Goal: Task Accomplishment & Management: Complete application form

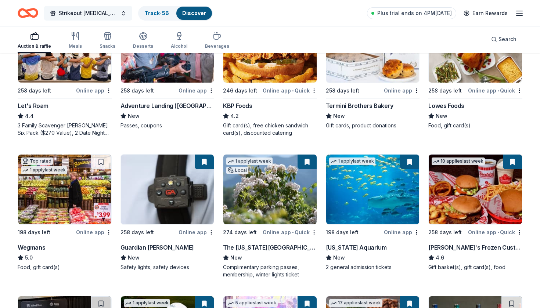
scroll to position [383, 0]
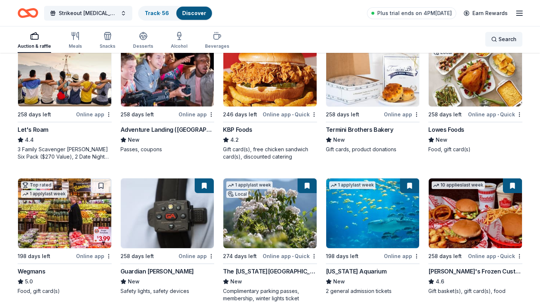
click at [506, 42] on span "Search" at bounding box center [508, 39] width 18 height 9
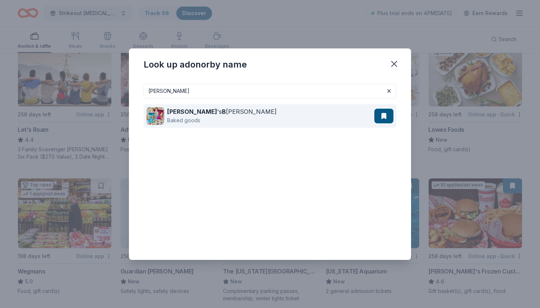
type input "bobo"
click at [167, 118] on div "Bobo 's B akery Baked goods" at bounding box center [261, 116] width 228 height 24
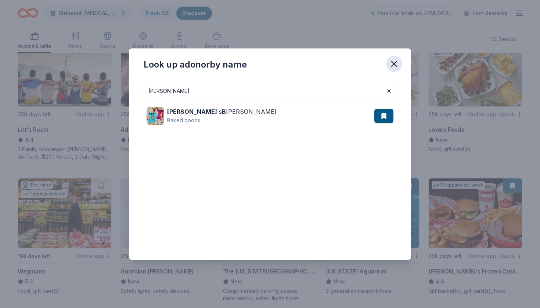
click at [394, 62] on icon "button" at bounding box center [394, 64] width 10 height 10
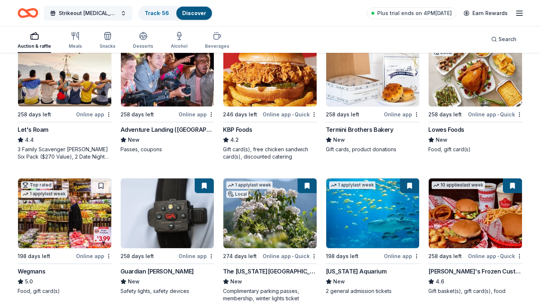
click at [85, 18] on button "Strikeout [MEDICAL_DATA]" at bounding box center [88, 13] width 88 height 15
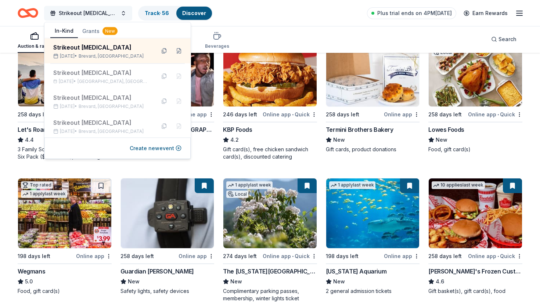
click at [85, 18] on button "Strikeout [MEDICAL_DATA]" at bounding box center [88, 13] width 88 height 15
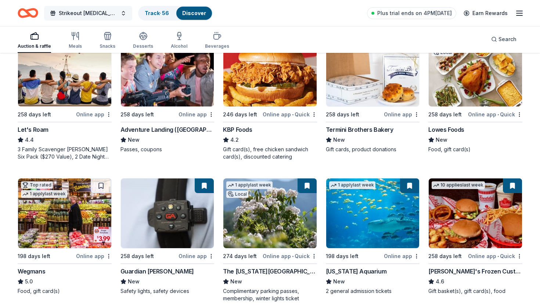
click at [85, 18] on button "Strikeout [MEDICAL_DATA]" at bounding box center [88, 13] width 88 height 15
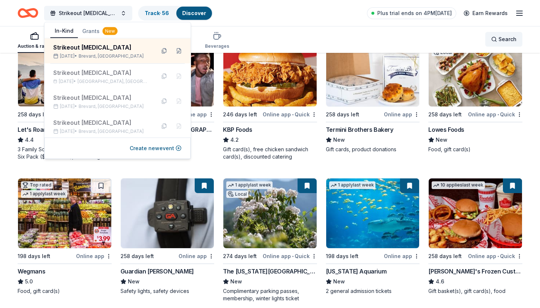
click at [502, 40] on span "Search" at bounding box center [508, 39] width 18 height 9
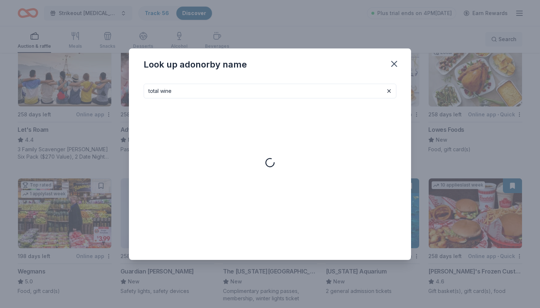
type input "total wine"
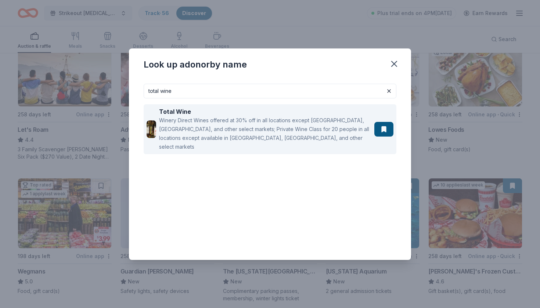
click at [319, 129] on div "Winery Direct Wines offered at 30% off in all locations except CT, MA, and othe…" at bounding box center [265, 133] width 212 height 35
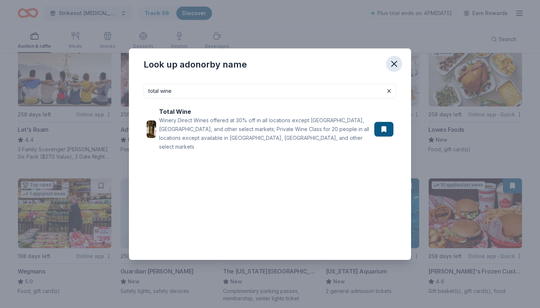
click at [391, 64] on icon "button" at bounding box center [394, 64] width 10 height 10
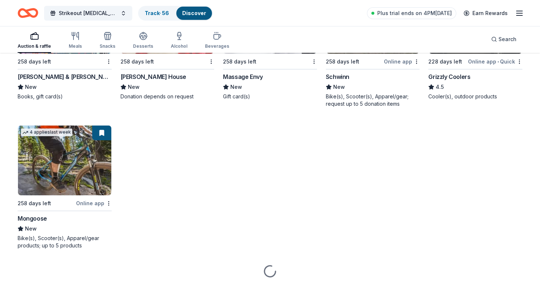
scroll to position [4081, 0]
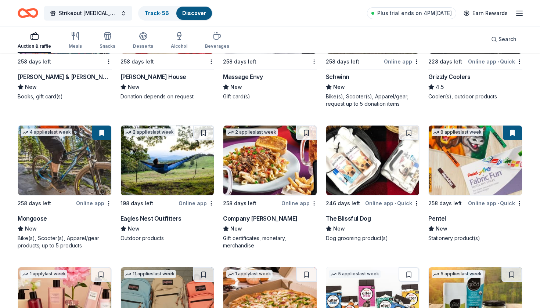
click at [45, 180] on img at bounding box center [64, 161] width 93 height 70
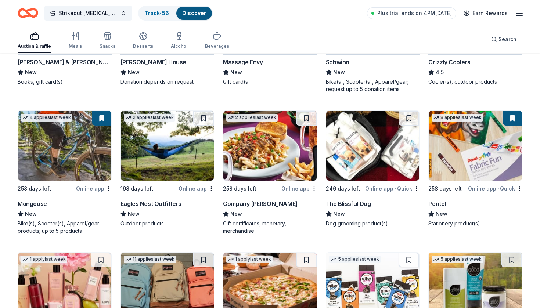
scroll to position [4099, 0]
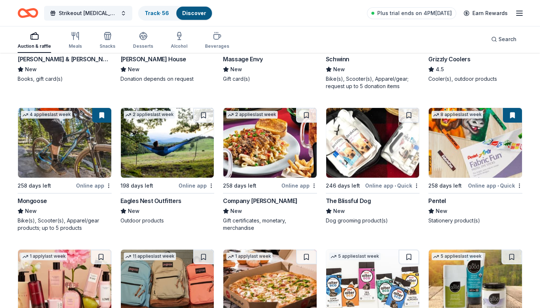
click at [179, 156] on img at bounding box center [167, 143] width 93 height 70
click at [198, 200] on div "Not interested" at bounding box center [188, 198] width 49 height 13
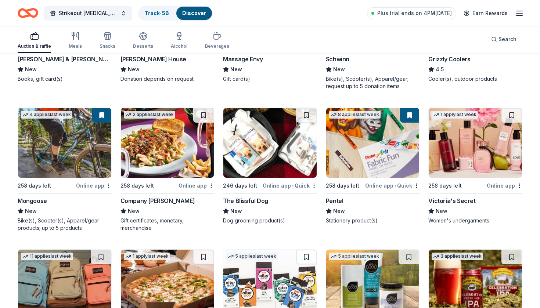
click at [182, 189] on div "Online app" at bounding box center [197, 185] width 36 height 9
click at [199, 117] on button at bounding box center [203, 115] width 21 height 15
click at [276, 168] on img at bounding box center [270, 143] width 93 height 70
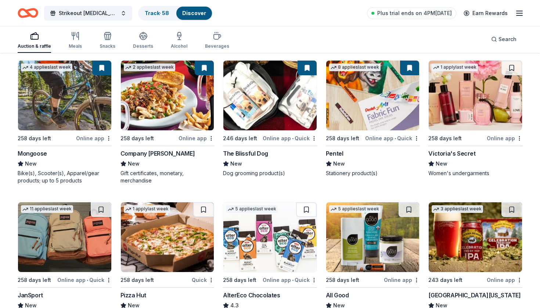
scroll to position [4169, 0]
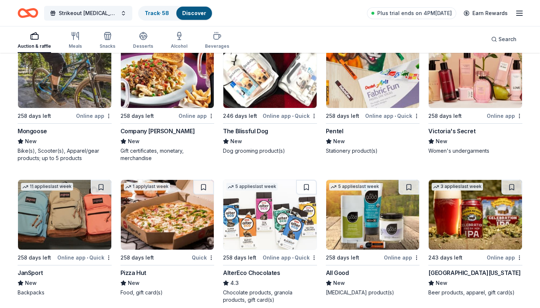
click at [485, 75] on img at bounding box center [475, 73] width 93 height 70
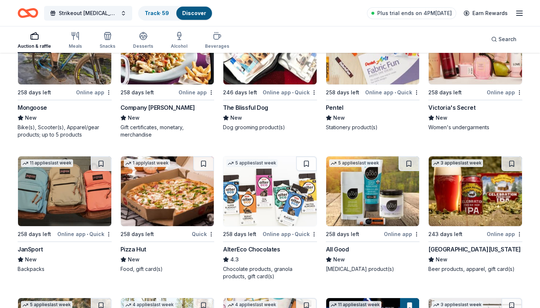
scroll to position [4192, 0]
click at [278, 198] on img at bounding box center [270, 191] width 93 height 70
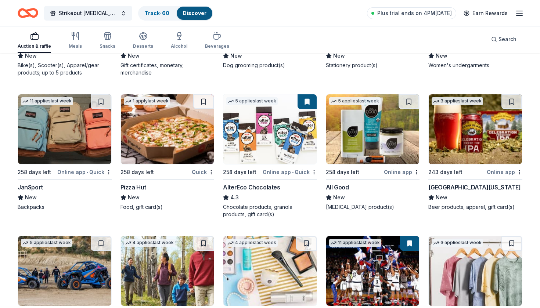
scroll to position [4255, 0]
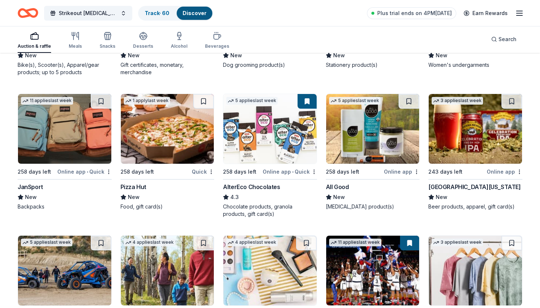
click at [105, 143] on img at bounding box center [64, 129] width 93 height 70
click at [192, 116] on img at bounding box center [167, 129] width 93 height 70
click at [380, 141] on img at bounding box center [372, 129] width 93 height 70
click at [400, 185] on div "Not interested" at bounding box center [393, 184] width 49 height 13
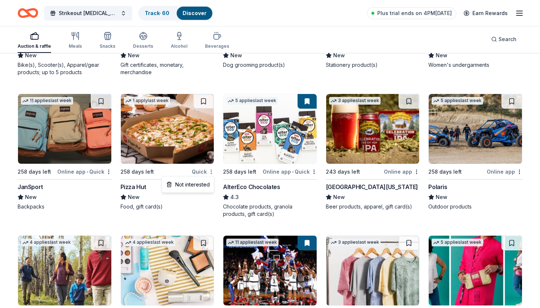
click at [200, 184] on div "Not interested" at bounding box center [188, 184] width 49 height 13
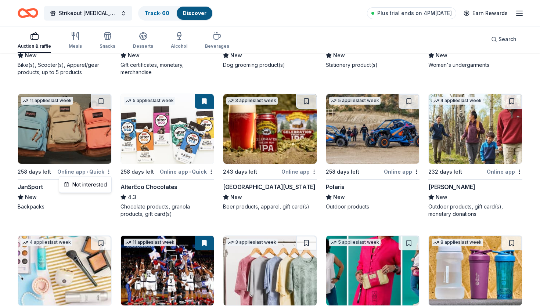
click at [100, 186] on div "Not interested" at bounding box center [85, 184] width 49 height 13
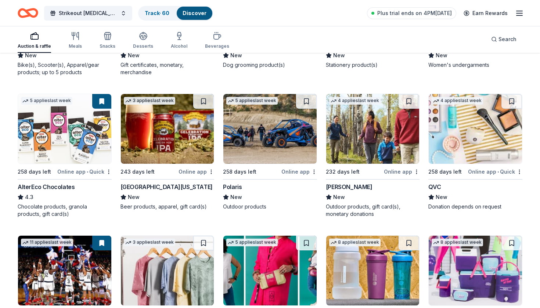
click at [394, 156] on img at bounding box center [372, 129] width 93 height 70
click at [393, 186] on div "Not interested" at bounding box center [393, 184] width 49 height 13
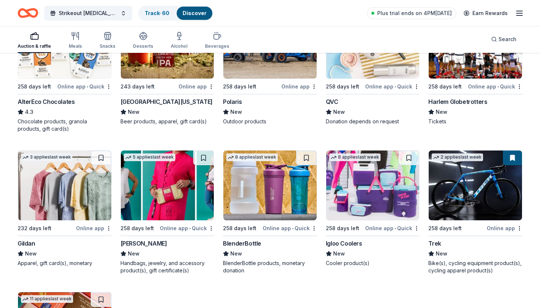
scroll to position [4343, 0]
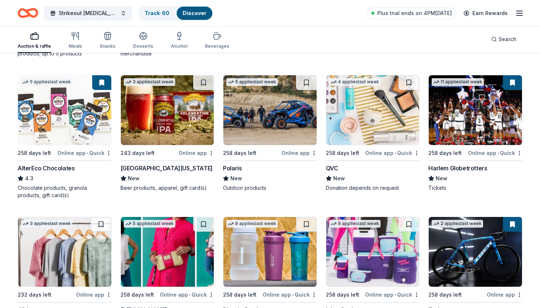
scroll to position [4271, 0]
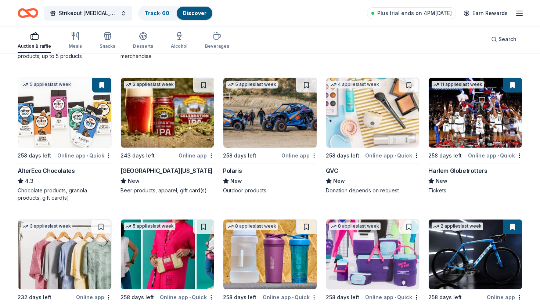
click at [510, 87] on button at bounding box center [512, 85] width 19 height 15
click at [513, 86] on button at bounding box center [512, 85] width 19 height 15
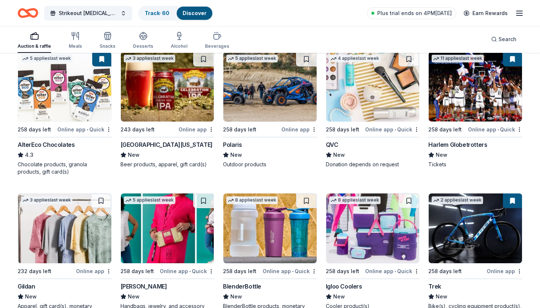
scroll to position [4302, 0]
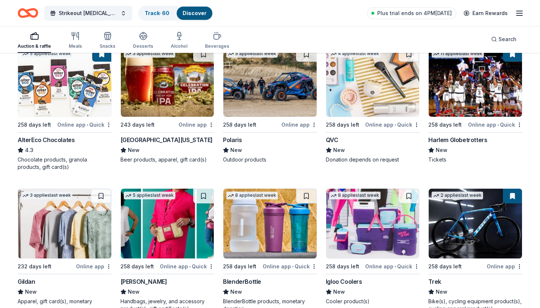
click at [101, 241] on img at bounding box center [64, 224] width 93 height 70
click at [43, 241] on img at bounding box center [64, 224] width 93 height 70
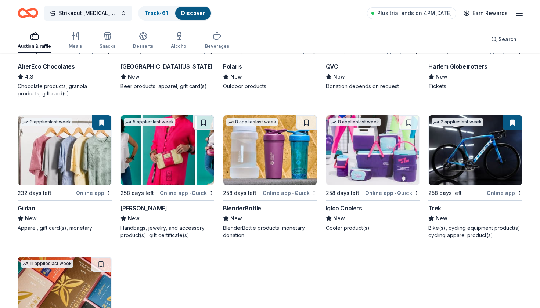
scroll to position [4376, 0]
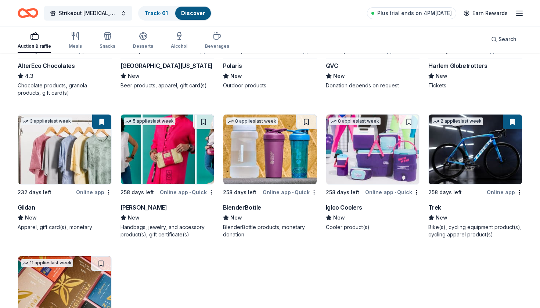
click at [383, 150] on img at bounding box center [372, 150] width 93 height 70
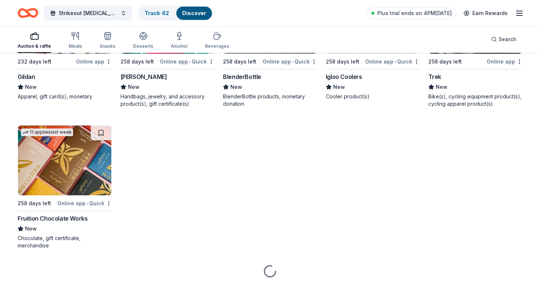
scroll to position [4507, 0]
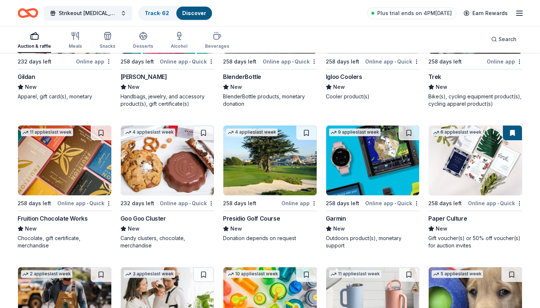
click at [346, 151] on img at bounding box center [372, 161] width 93 height 70
click at [409, 134] on button at bounding box center [409, 133] width 21 height 15
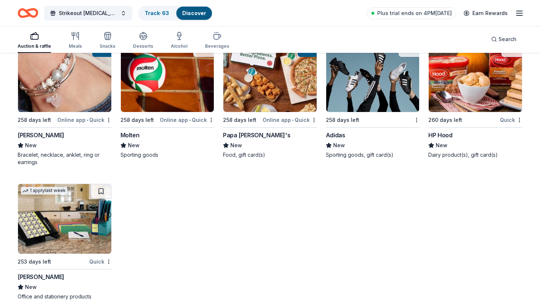
scroll to position [5441, 0]
click at [358, 93] on img at bounding box center [372, 78] width 93 height 70
click at [388, 126] on div "Not interested" at bounding box center [393, 125] width 49 height 13
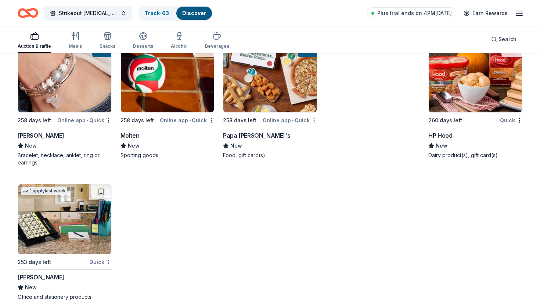
scroll to position [5307, 0]
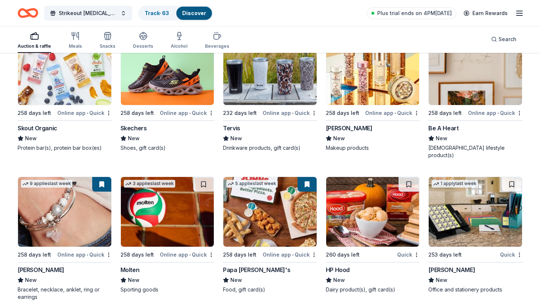
click at [289, 100] on img at bounding box center [270, 70] width 93 height 70
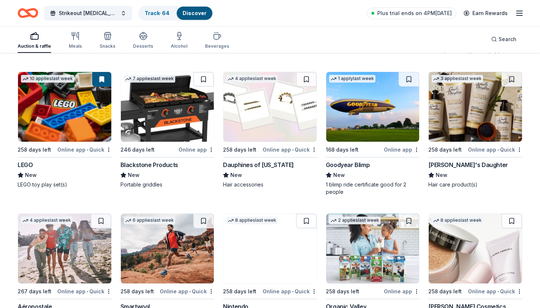
scroll to position [4988, 0]
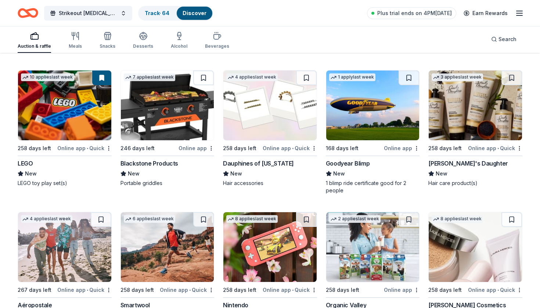
click at [353, 112] on img at bounding box center [372, 106] width 93 height 70
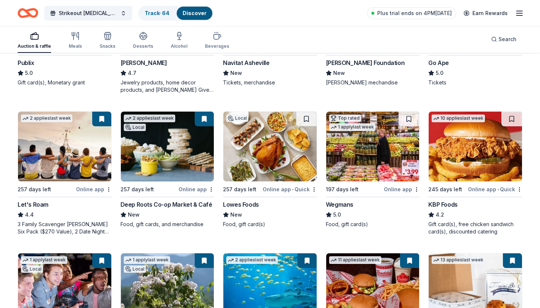
scroll to position [283, 0]
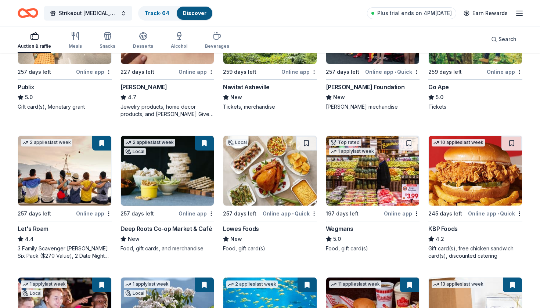
click at [71, 171] on img at bounding box center [64, 171] width 93 height 70
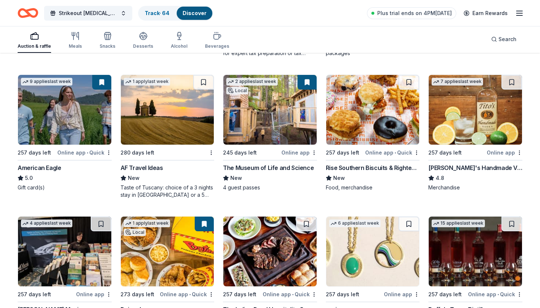
scroll to position [817, 0]
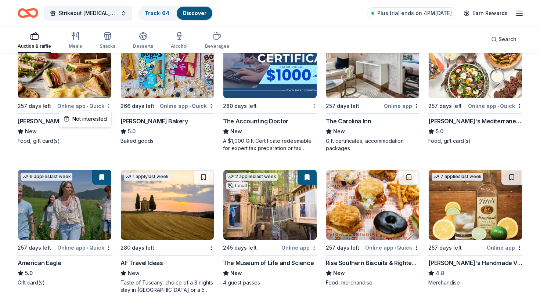
click at [100, 116] on div "Not interested" at bounding box center [85, 118] width 49 height 13
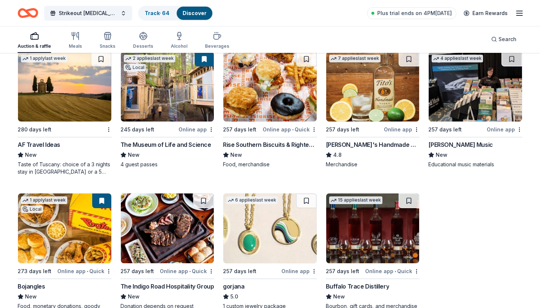
scroll to position [937, 0]
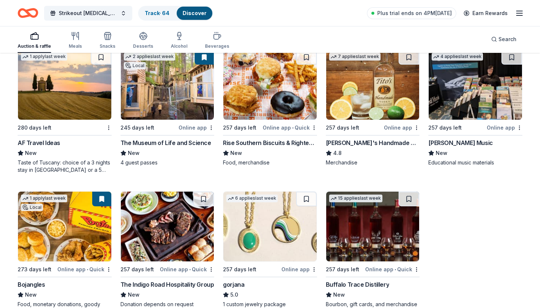
click at [265, 253] on img at bounding box center [270, 227] width 93 height 70
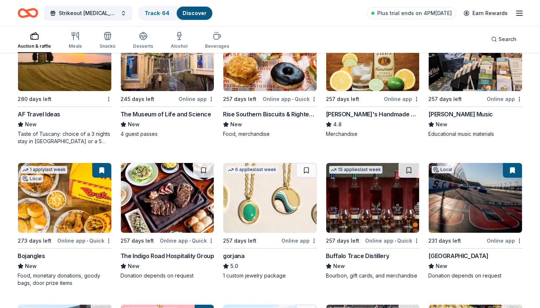
scroll to position [965, 0]
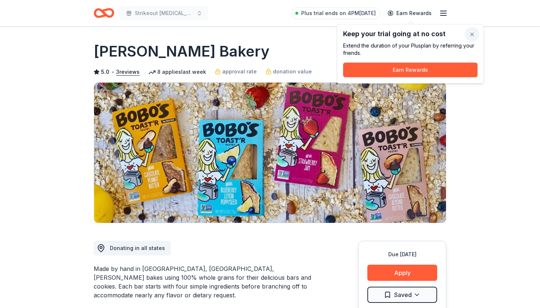
click at [474, 31] on button "button" at bounding box center [472, 34] width 15 height 15
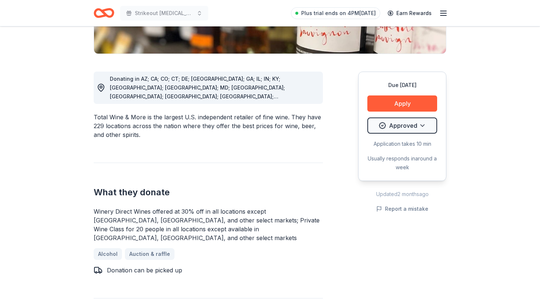
scroll to position [170, 0]
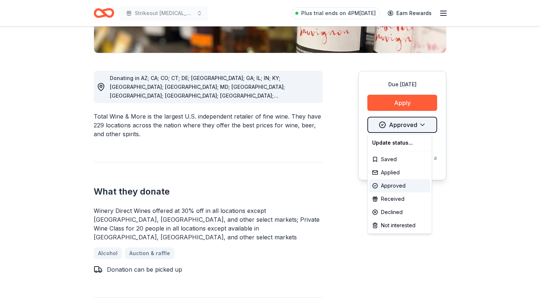
drag, startPoint x: 460, startPoint y: 136, endPoint x: 478, endPoint y: 164, distance: 32.7
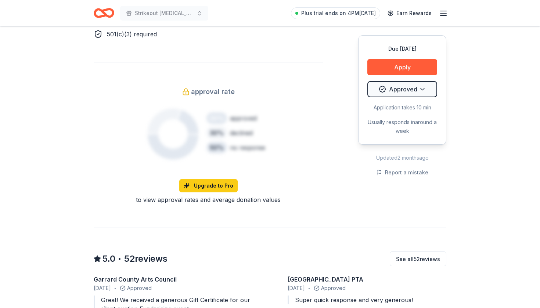
scroll to position [504, 0]
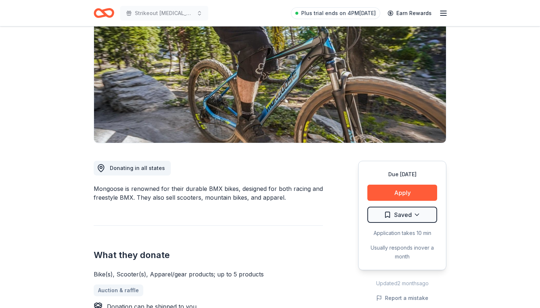
scroll to position [43, 0]
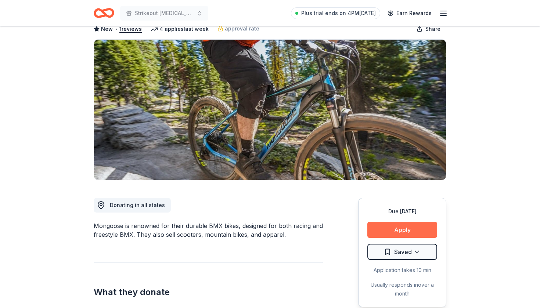
click at [404, 228] on button "Apply" at bounding box center [403, 230] width 70 height 16
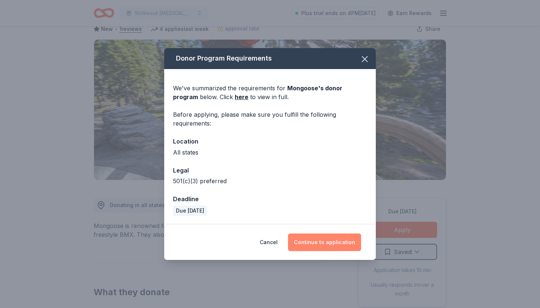
click at [334, 245] on button "Continue to application" at bounding box center [324, 243] width 73 height 18
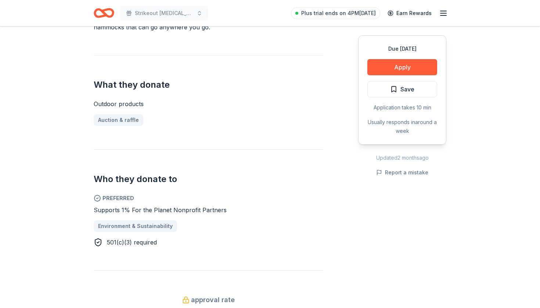
scroll to position [260, 0]
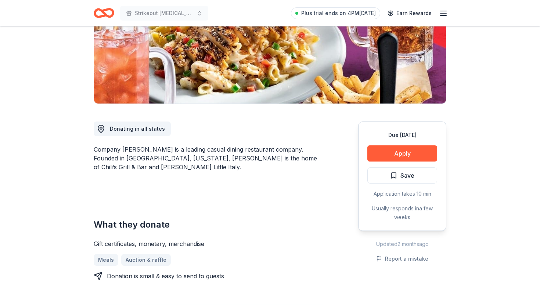
scroll to position [120, 0]
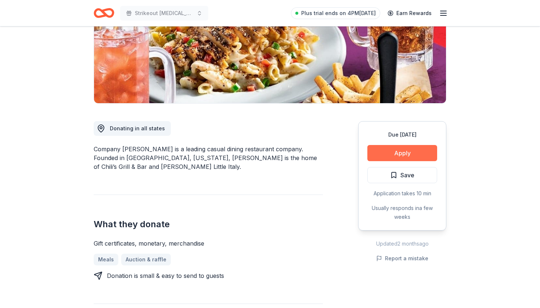
click at [399, 153] on button "Apply" at bounding box center [403, 153] width 70 height 16
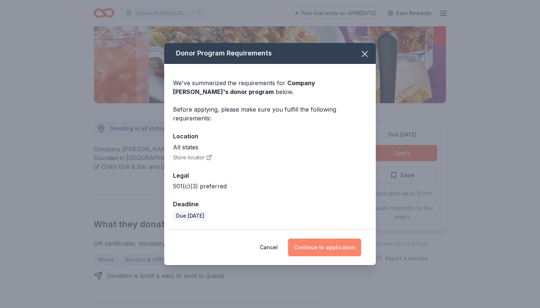
click at [325, 250] on button "Continue to application" at bounding box center [324, 248] width 73 height 18
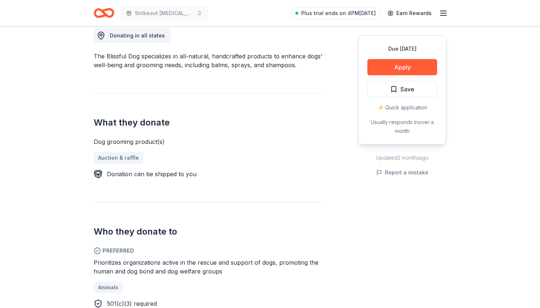
scroll to position [217, 0]
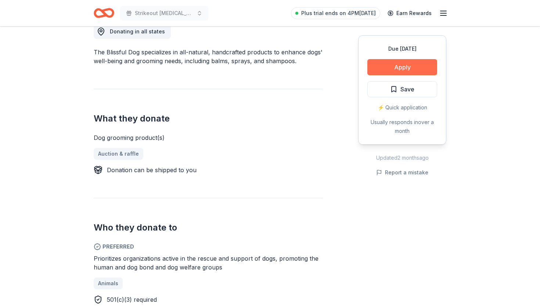
click at [389, 67] on button "Apply" at bounding box center [403, 67] width 70 height 16
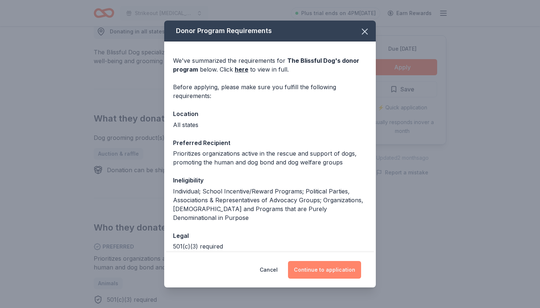
click at [315, 269] on button "Continue to application" at bounding box center [324, 270] width 73 height 18
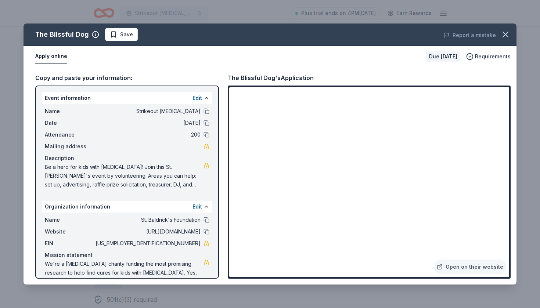
scroll to position [0, 0]
click at [114, 33] on span "Save" at bounding box center [121, 34] width 23 height 9
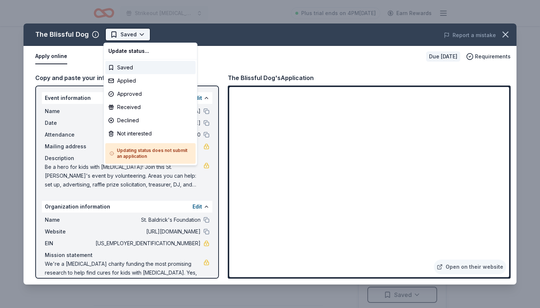
click at [128, 36] on html "Strikeout [MEDICAL_DATA] Plus trial ends on 4PM[DATE] Earn Rewards Due [DATE] S…" at bounding box center [270, 154] width 540 height 308
click at [127, 80] on div "Applied" at bounding box center [151, 80] width 90 height 13
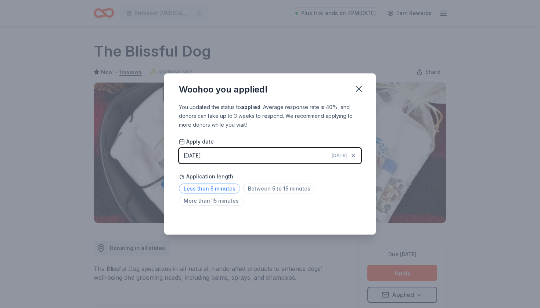
click at [226, 187] on span "Less than 5 minutes" at bounding box center [209, 189] width 61 height 10
click at [358, 89] on icon "button" at bounding box center [359, 89] width 10 height 10
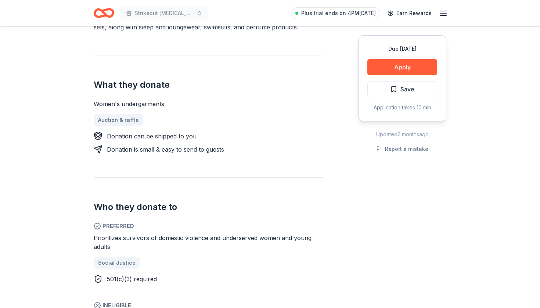
scroll to position [255, 0]
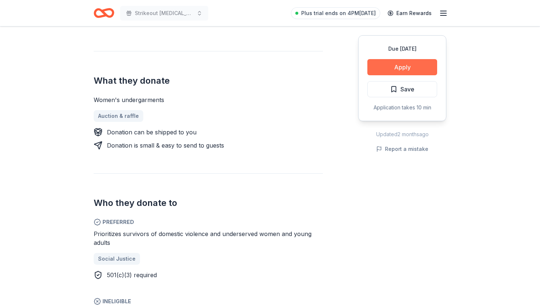
click at [418, 72] on button "Apply" at bounding box center [403, 67] width 70 height 16
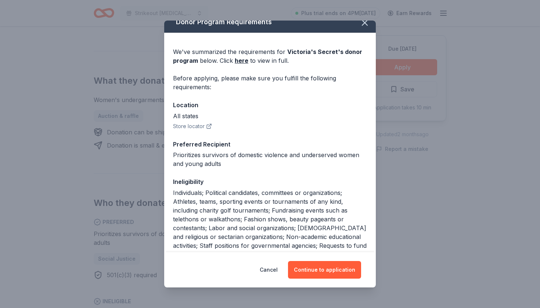
scroll to position [10, 0]
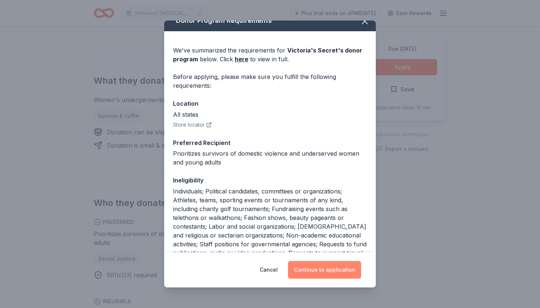
click at [305, 275] on button "Continue to application" at bounding box center [324, 270] width 73 height 18
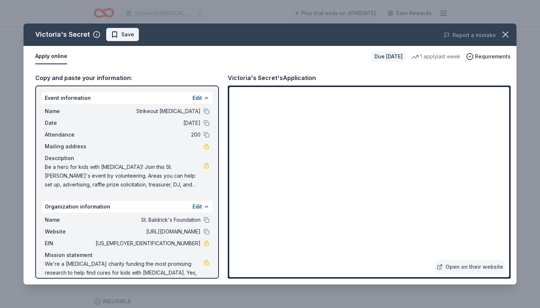
click at [126, 32] on span "Save" at bounding box center [127, 34] width 13 height 9
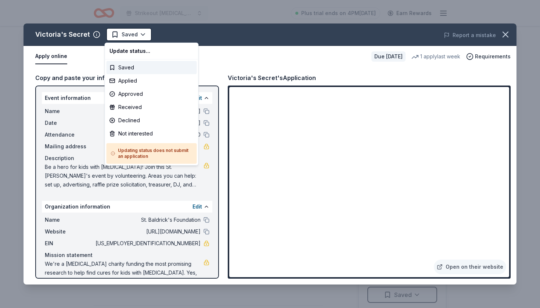
scroll to position [0, 0]
click at [126, 32] on html "Strikeout childhood cancer Plus trial ends on 4PM, 8/14 Earn Rewards Due in 258…" at bounding box center [270, 154] width 540 height 308
click at [124, 82] on div "Applied" at bounding box center [152, 80] width 90 height 13
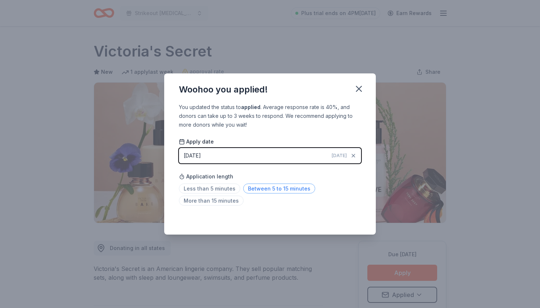
click at [260, 190] on span "Between 5 to 15 minutes" at bounding box center [279, 189] width 72 height 10
click at [357, 91] on icon "button" at bounding box center [359, 88] width 5 height 5
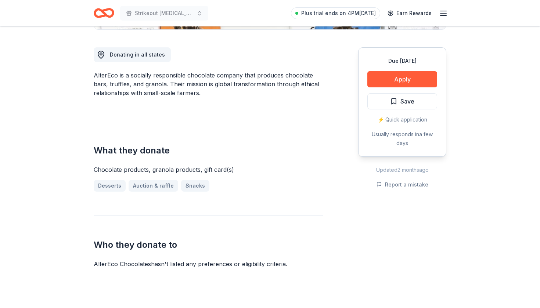
scroll to position [194, 0]
click at [415, 73] on button "Apply" at bounding box center [403, 79] width 70 height 16
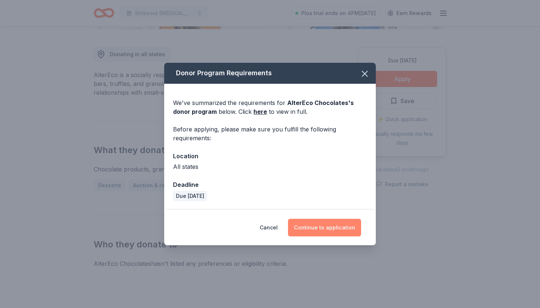
click at [322, 225] on button "Continue to application" at bounding box center [324, 228] width 73 height 18
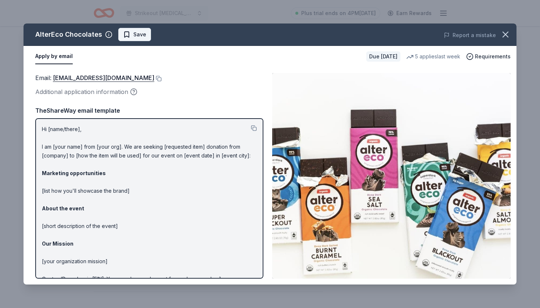
click at [130, 37] on span "Save" at bounding box center [134, 34] width 23 height 9
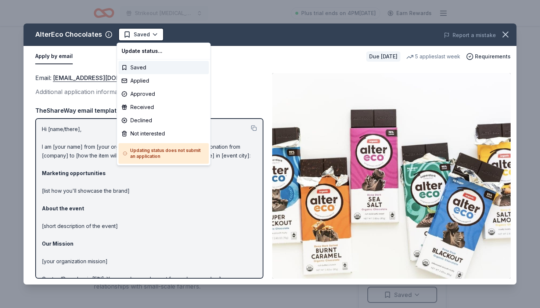
scroll to position [0, 0]
click at [130, 37] on html "Strikeout childhood cancer Plus trial ends on 4PM, 8/14 Earn Rewards Due in 258…" at bounding box center [270, 154] width 540 height 308
click at [131, 82] on div "Applied" at bounding box center [164, 80] width 90 height 13
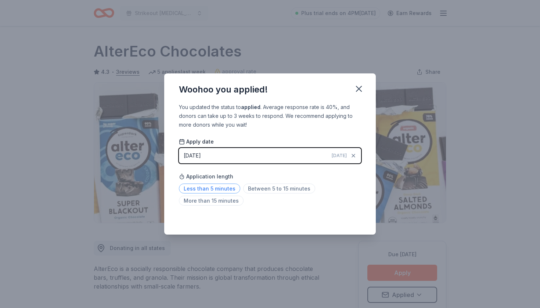
click at [212, 189] on span "Less than 5 minutes" at bounding box center [209, 189] width 61 height 10
click at [358, 91] on icon "button" at bounding box center [359, 89] width 10 height 10
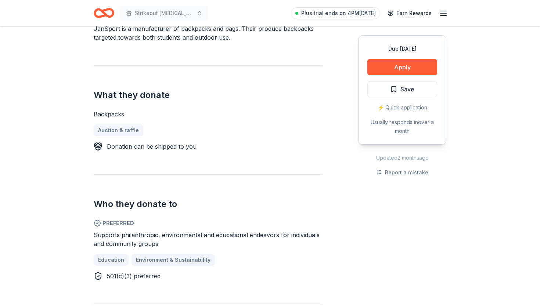
scroll to position [241, 0]
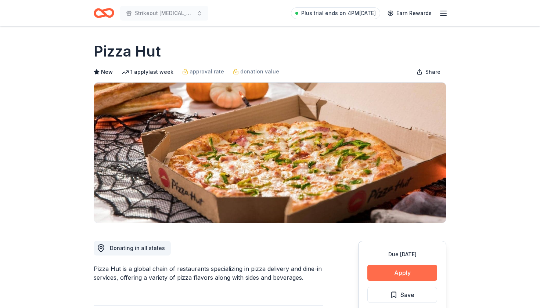
click at [393, 274] on button "Apply" at bounding box center [403, 273] width 70 height 16
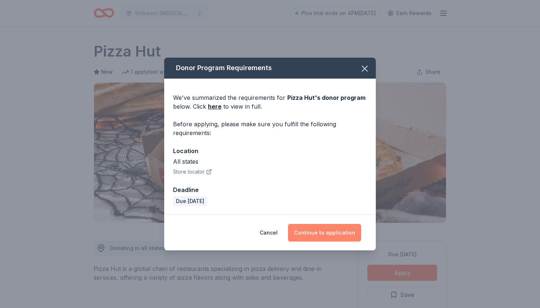
click at [330, 232] on button "Continue to application" at bounding box center [324, 233] width 73 height 18
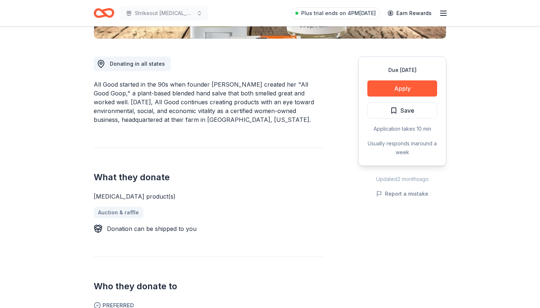
scroll to position [257, 0]
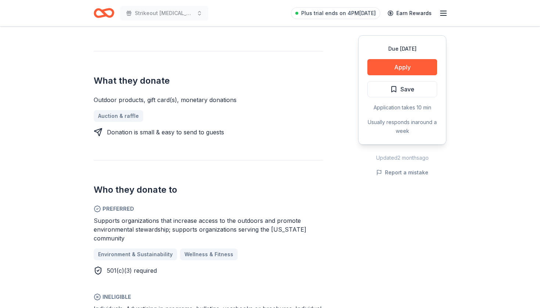
scroll to position [264, 0]
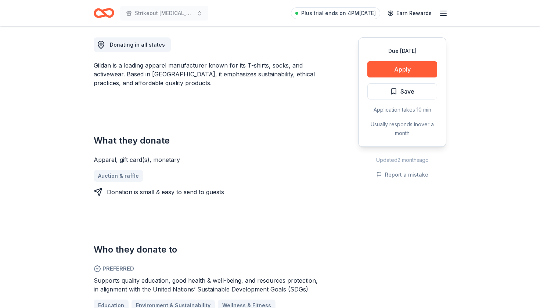
scroll to position [204, 0]
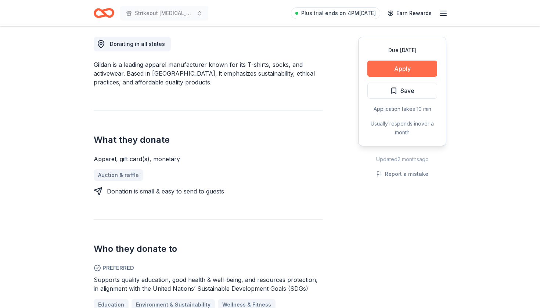
click at [400, 64] on button "Apply" at bounding box center [403, 69] width 70 height 16
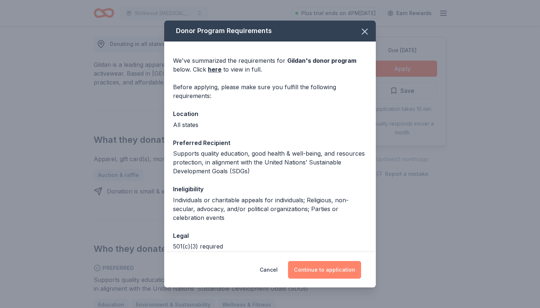
click at [330, 275] on button "Continue to application" at bounding box center [324, 270] width 73 height 18
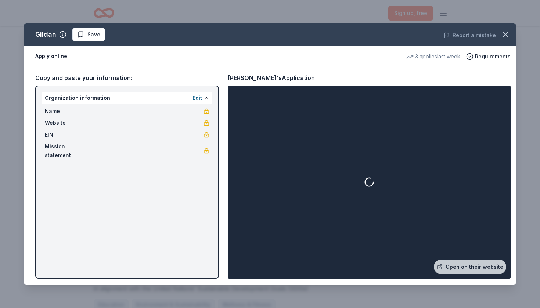
click at [256, 204] on div "Gildan Save Report a mistake Apply online 3 applies last week Requirements Copy…" at bounding box center [270, 154] width 493 height 261
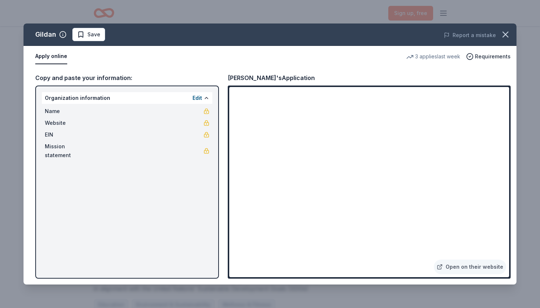
click at [265, 243] on div "Gildan Save Report a mistake Apply online 3 applies last week Requirements Copy…" at bounding box center [270, 154] width 493 height 261
click at [276, 245] on div "Gildan Save Report a mistake Apply online 3 applies last week Requirements Copy…" at bounding box center [270, 154] width 493 height 261
click at [464, 269] on div "Gildan Save Report a mistake Apply online 3 applies last week Requirements Copy…" at bounding box center [270, 154] width 493 height 261
click at [462, 267] on div "Gildan Save Report a mistake Apply online 3 applies last week Requirements Copy…" at bounding box center [270, 154] width 493 height 261
click at [479, 265] on div "Gildan Save Report a mistake Apply online 3 applies last week Requirements Copy…" at bounding box center [270, 154] width 493 height 261
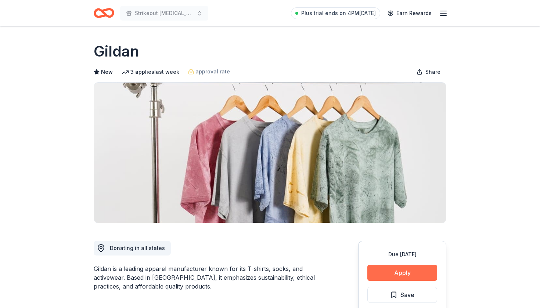
click at [387, 274] on button "Apply" at bounding box center [403, 273] width 70 height 16
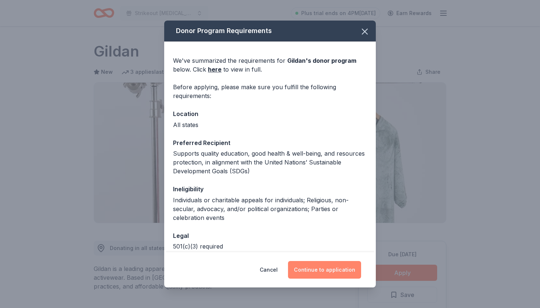
click at [314, 272] on button "Continue to application" at bounding box center [324, 270] width 73 height 18
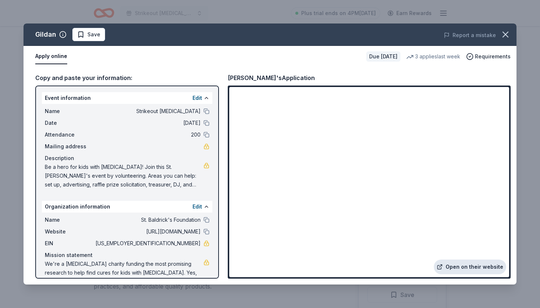
click at [459, 267] on link "Open on their website" at bounding box center [470, 267] width 72 height 15
click at [85, 35] on span "Save" at bounding box center [88, 34] width 23 height 9
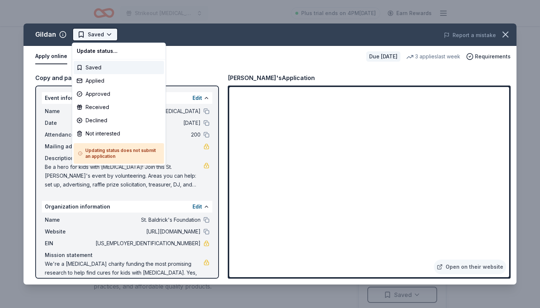
click at [85, 35] on html "Strikeout [MEDICAL_DATA] Plus trial ends on 4PM[DATE] Earn Rewards Due [DATE] S…" at bounding box center [270, 154] width 540 height 308
click at [89, 82] on div "Applied" at bounding box center [119, 80] width 90 height 13
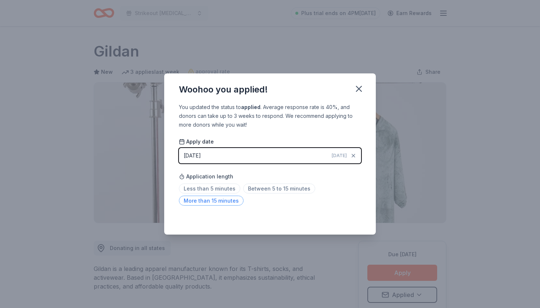
click at [221, 202] on span "More than 15 minutes" at bounding box center [211, 201] width 65 height 10
click at [359, 89] on icon "button" at bounding box center [359, 88] width 5 height 5
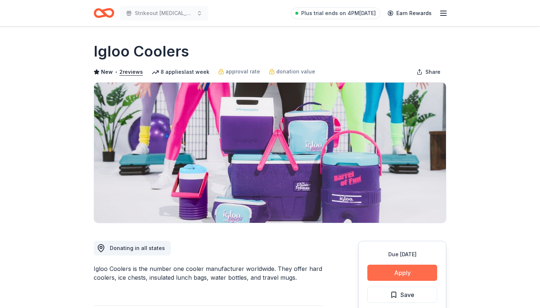
click at [415, 275] on button "Apply" at bounding box center [403, 273] width 70 height 16
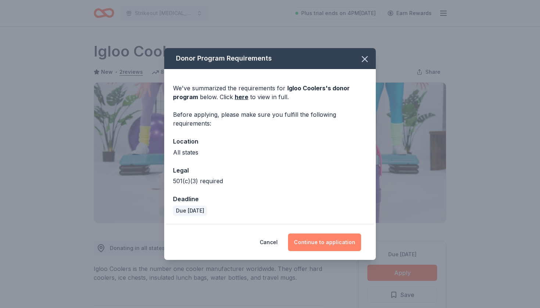
click at [343, 237] on button "Continue to application" at bounding box center [324, 243] width 73 height 18
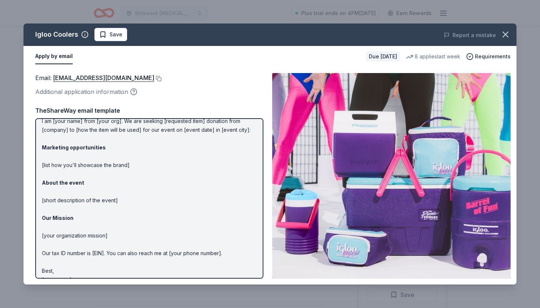
scroll to position [19, 0]
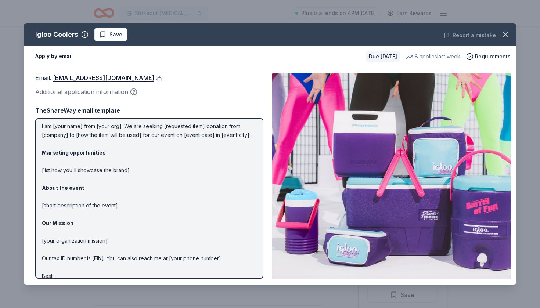
drag, startPoint x: 108, startPoint y: 269, endPoint x: 54, endPoint y: 117, distance: 161.4
click at [54, 117] on div "TheShareWay email template Hi [name/there], I am [your name] from [your org]. W…" at bounding box center [149, 192] width 228 height 173
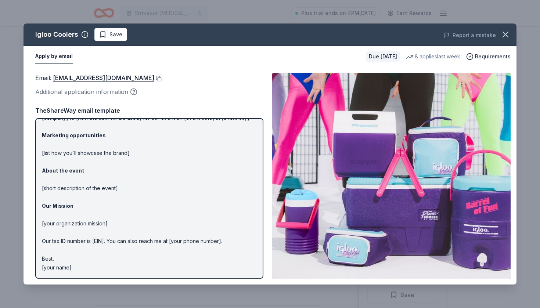
scroll to position [37, 0]
click at [101, 35] on span "Save" at bounding box center [110, 34] width 23 height 9
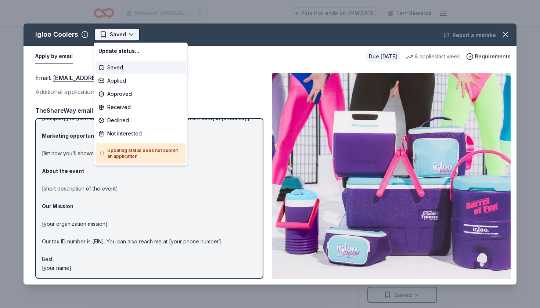
click at [126, 39] on html "Strikeout childhood cancer Plus trial ends on 4PM, 8/14 Earn Rewards Due in 258…" at bounding box center [270, 154] width 540 height 308
click at [121, 82] on div "Applied" at bounding box center [141, 80] width 90 height 13
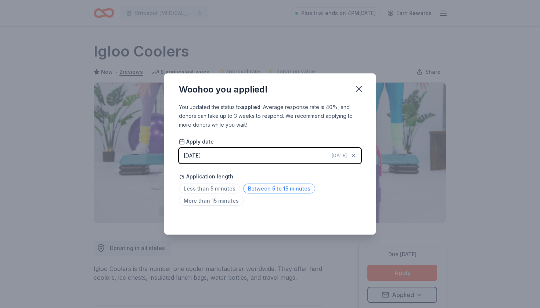
click at [271, 191] on span "Between 5 to 15 minutes" at bounding box center [279, 189] width 72 height 10
click at [259, 190] on span "Between 5 to 15 minutes" at bounding box center [279, 189] width 72 height 10
click at [359, 87] on icon "button" at bounding box center [359, 89] width 10 height 10
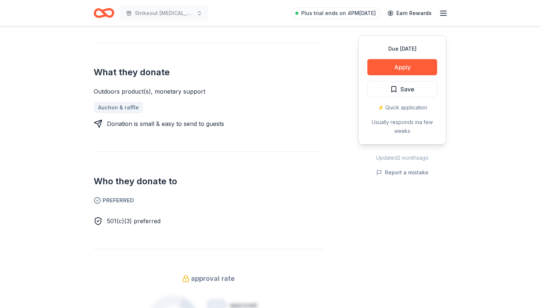
scroll to position [256, 0]
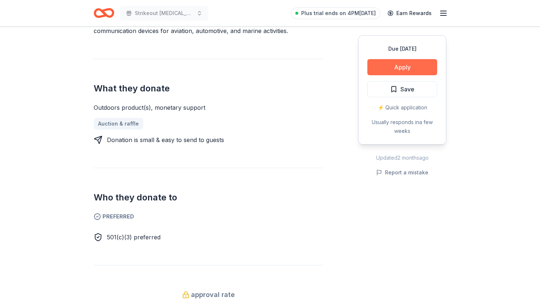
click at [415, 71] on button "Apply" at bounding box center [403, 67] width 70 height 16
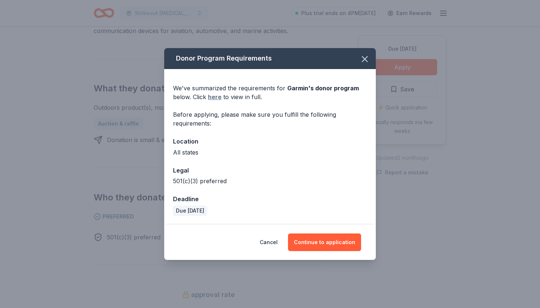
click at [217, 98] on link "here" at bounding box center [215, 97] width 14 height 9
click at [366, 60] on icon "button" at bounding box center [364, 59] width 5 height 5
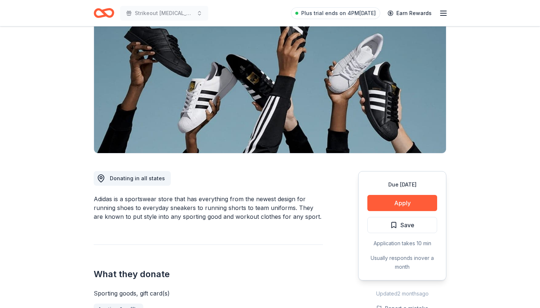
scroll to position [79, 0]
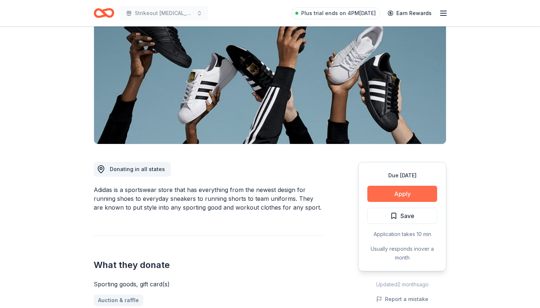
click at [391, 193] on button "Apply" at bounding box center [403, 194] width 70 height 16
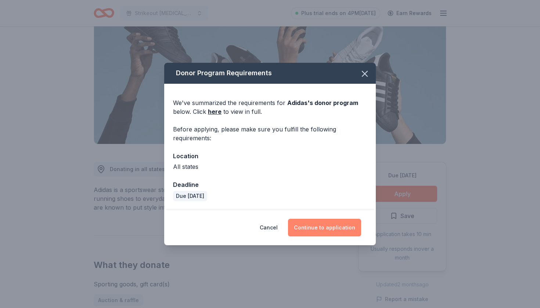
click at [335, 229] on button "Continue to application" at bounding box center [324, 228] width 73 height 18
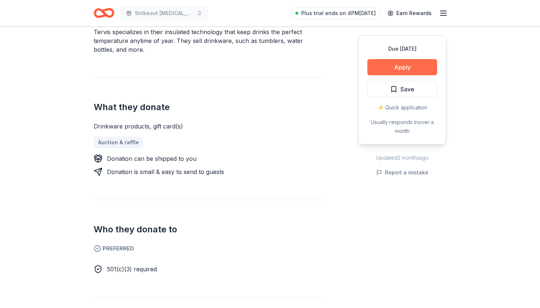
scroll to position [239, 0]
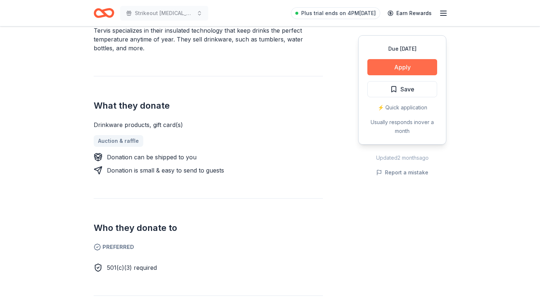
click at [402, 73] on button "Apply" at bounding box center [403, 67] width 70 height 16
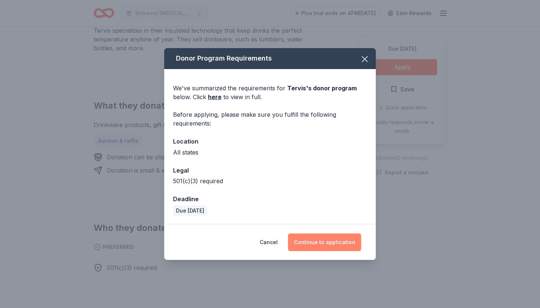
click at [328, 248] on button "Continue to application" at bounding box center [324, 243] width 73 height 18
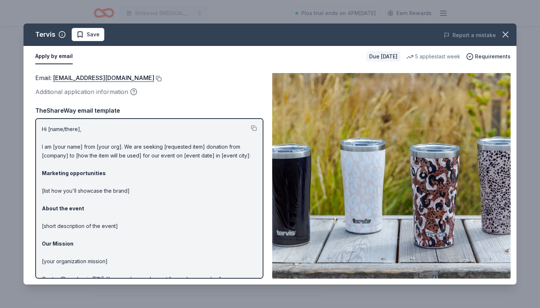
click at [154, 80] on button at bounding box center [157, 79] width 7 height 6
click at [95, 37] on span "Save" at bounding box center [93, 34] width 13 height 9
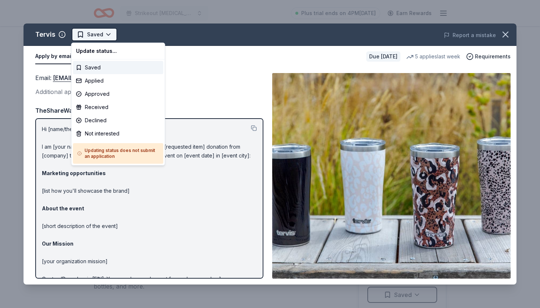
scroll to position [0, 0]
click at [107, 34] on html "Strikeout [MEDICAL_DATA] Plus trial ends on 4PM[DATE] Earn Rewards Due [DATE] S…" at bounding box center [270, 154] width 540 height 308
click at [100, 81] on div "Applied" at bounding box center [118, 80] width 90 height 13
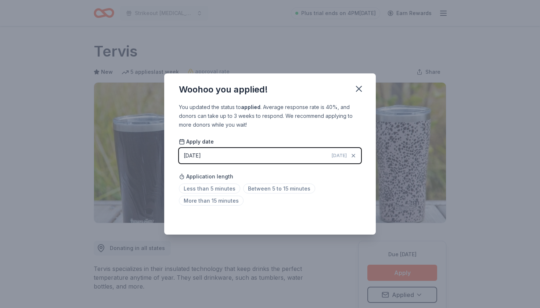
click at [268, 184] on div "Application length Less than 5 minutes Between 5 to 15 minutes More than 15 min…" at bounding box center [270, 188] width 182 height 39
click at [268, 188] on span "Between 5 to 15 minutes" at bounding box center [279, 189] width 72 height 10
click at [356, 86] on icon "button" at bounding box center [359, 89] width 10 height 10
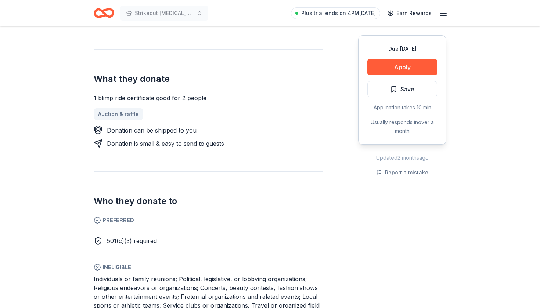
scroll to position [275, 0]
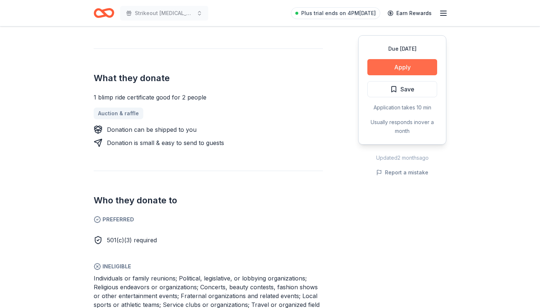
click at [411, 69] on button "Apply" at bounding box center [403, 67] width 70 height 16
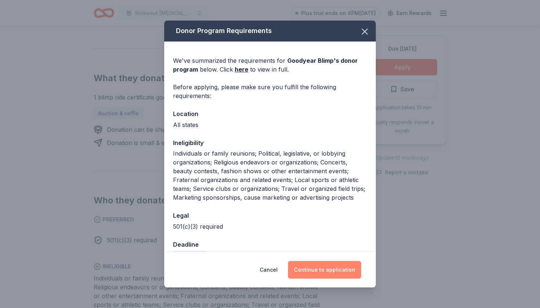
click at [337, 270] on button "Continue to application" at bounding box center [324, 270] width 73 height 18
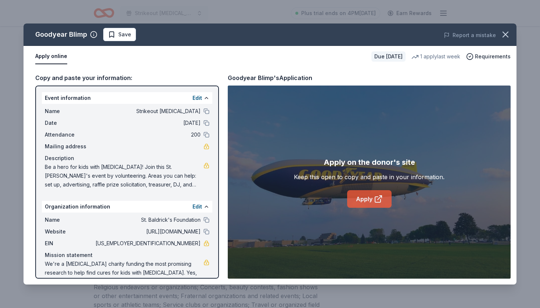
click at [373, 206] on link "Apply" at bounding box center [369, 199] width 44 height 18
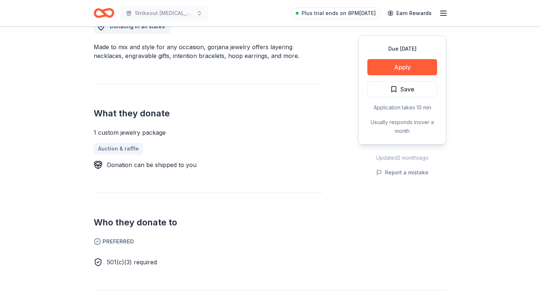
scroll to position [208, 0]
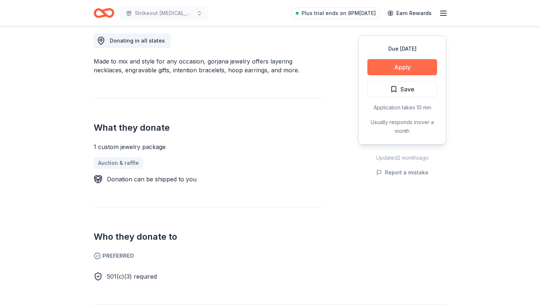
click at [388, 70] on button "Apply" at bounding box center [403, 67] width 70 height 16
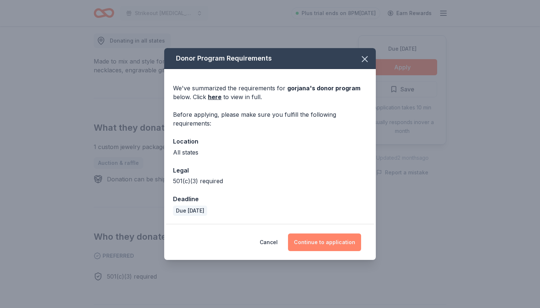
click at [308, 245] on button "Continue to application" at bounding box center [324, 243] width 73 height 18
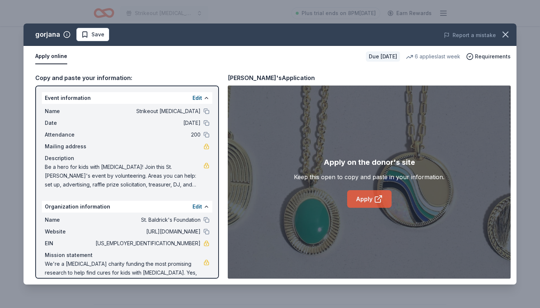
click at [376, 203] on icon at bounding box center [378, 200] width 6 height 6
